Goal: Information Seeking & Learning: Learn about a topic

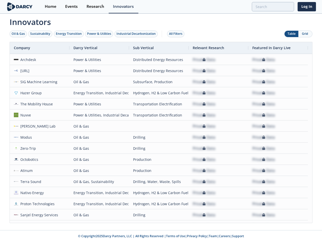
click at [18, 34] on div "Oil & Gas" at bounding box center [18, 33] width 13 height 5
click at [41, 34] on div "Sustainability" at bounding box center [40, 33] width 20 height 5
click at [69, 34] on div "Energy Transition" at bounding box center [69, 33] width 26 height 5
click at [100, 34] on div "Power & Utilities" at bounding box center [99, 33] width 24 height 5
click at [137, 34] on div "Industrial Decarbonization" at bounding box center [136, 33] width 39 height 5
